Goal: Task Accomplishment & Management: Use online tool/utility

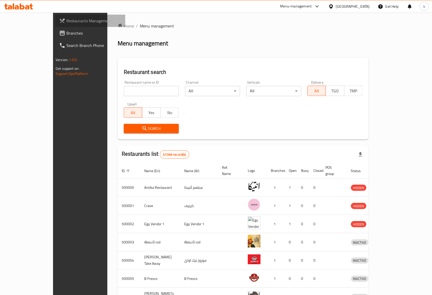
click at [66, 18] on span "Restaurants Management" at bounding box center [93, 21] width 55 height 6
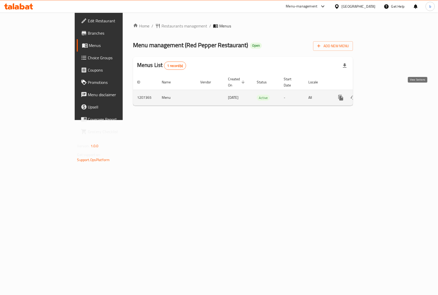
click at [381, 95] on icon "enhanced table" at bounding box center [377, 98] width 6 height 6
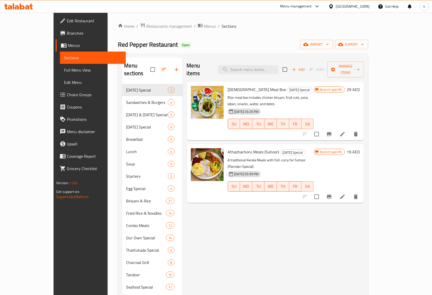
click at [64, 67] on span "Full Menu View" at bounding box center [93, 70] width 58 height 6
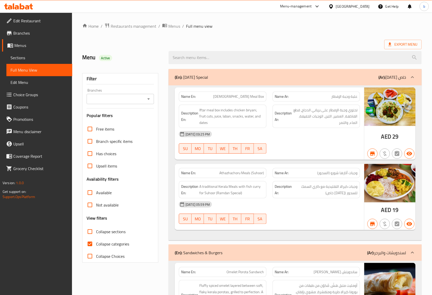
click at [40, 55] on span "Sections" at bounding box center [40, 58] width 58 height 6
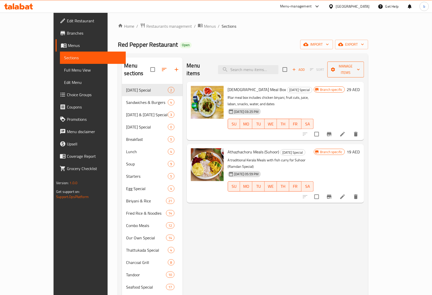
click at [360, 67] on span "Manage items" at bounding box center [346, 69] width 28 height 13
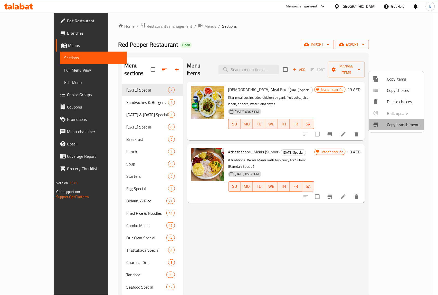
click at [397, 125] on span "Copy branch menu" at bounding box center [403, 125] width 33 height 6
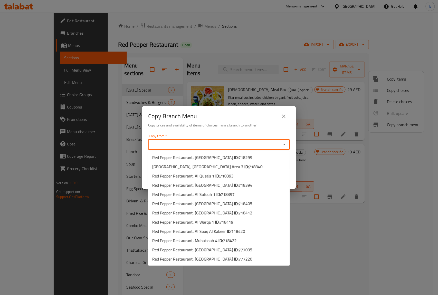
click at [206, 142] on input "Copy from   *" at bounding box center [215, 144] width 130 height 7
click at [323, 202] on div "Copy Branch Menu Copy prices and availability of items or choices from a branch…" at bounding box center [219, 147] width 438 height 295
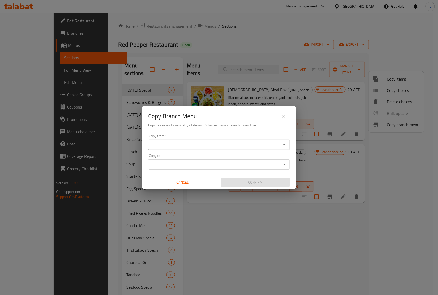
click at [186, 162] on input "Copy to   *" at bounding box center [215, 164] width 130 height 7
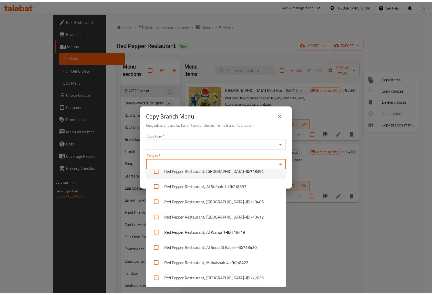
scroll to position [71, 0]
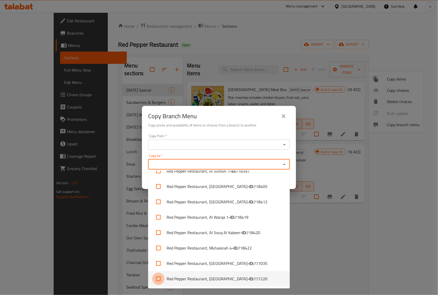
click at [156, 277] on input "checkbox" at bounding box center [158, 279] width 12 height 12
checkbox input "true"
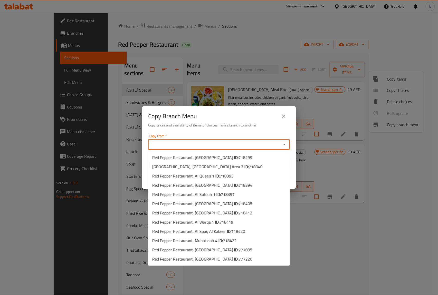
click at [206, 144] on input "Copy from   *" at bounding box center [215, 144] width 130 height 7
paste input "777035"
type input "777035"
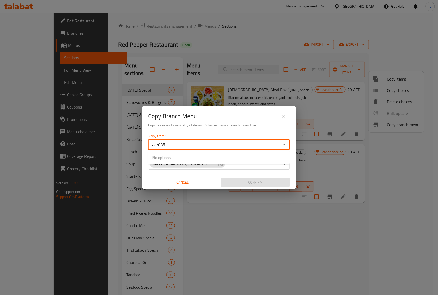
drag, startPoint x: 183, startPoint y: 145, endPoint x: 147, endPoint y: 145, distance: 35.9
click at [147, 145] on div "Copy from   * 777035 Copy from * Copy to   * Red Pepper Restaurant, Al Rigga Co…" at bounding box center [219, 160] width 154 height 57
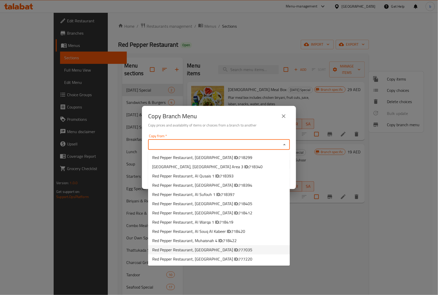
click at [238, 251] on span "777035" at bounding box center [245, 250] width 14 height 8
type input "Red Pepper Restaurant, [GEOGRAPHIC_DATA]"
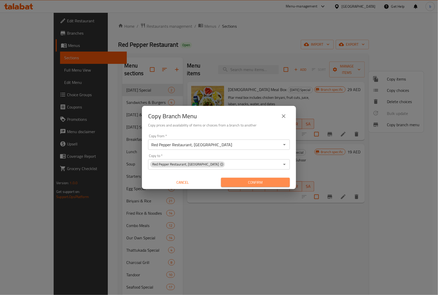
click at [231, 180] on span "Confirm" at bounding box center [255, 182] width 61 height 6
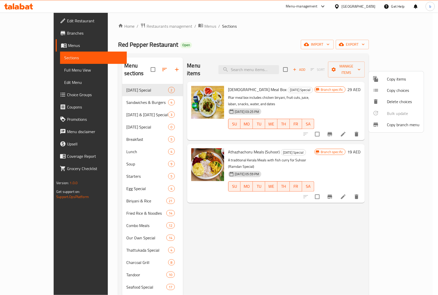
click at [29, 69] on div at bounding box center [219, 147] width 438 height 295
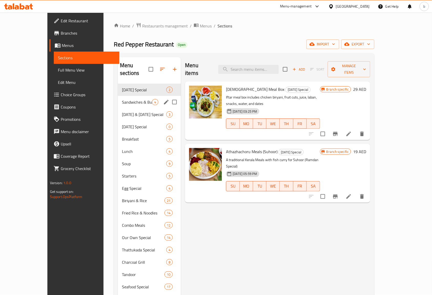
scroll to position [0, 0]
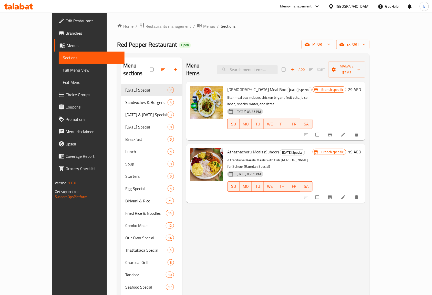
click at [66, 31] on span "Branches" at bounding box center [93, 33] width 55 height 6
